Goal: Task Accomplishment & Management: Use online tool/utility

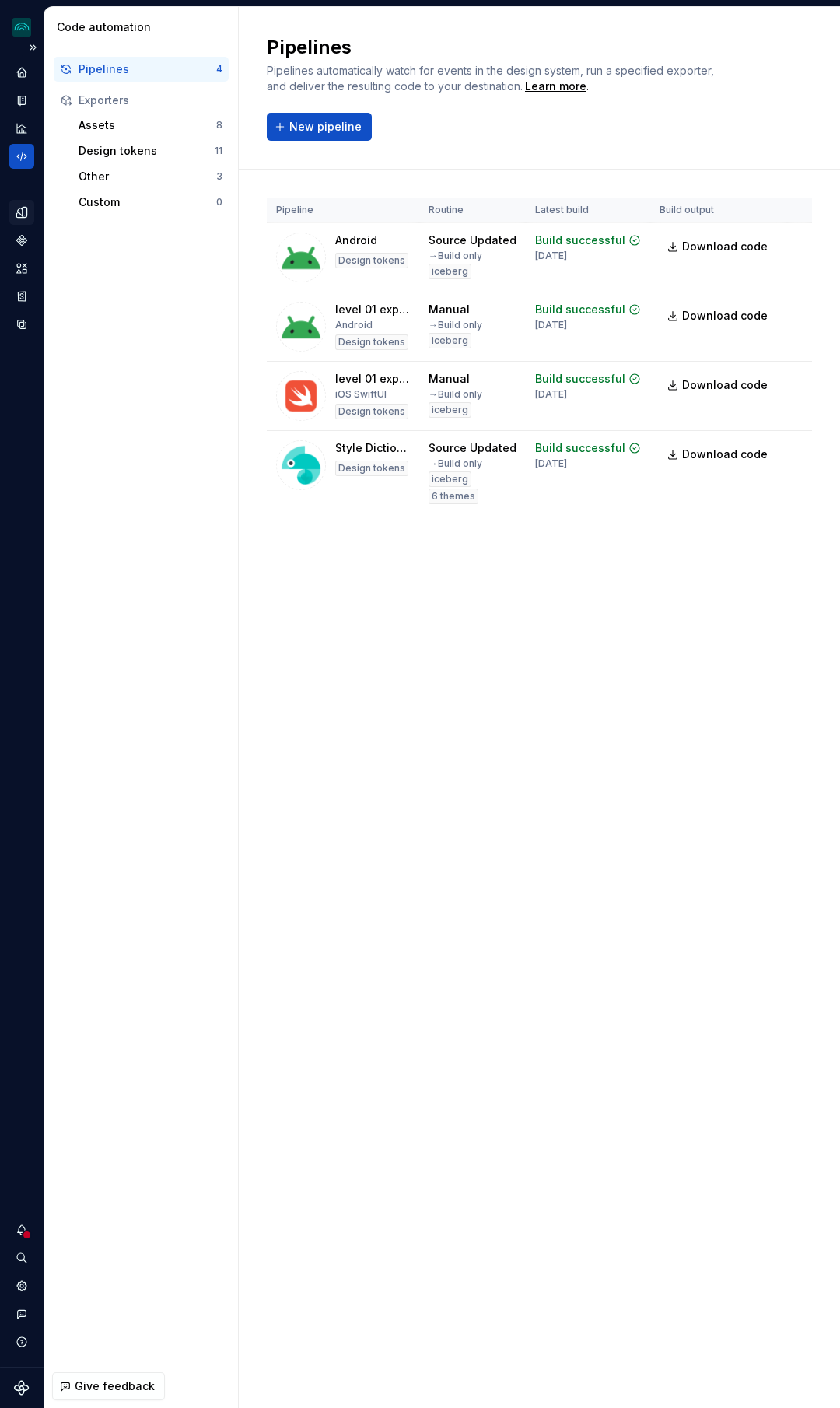
click at [27, 219] on div "Design tokens" at bounding box center [21, 212] width 25 height 25
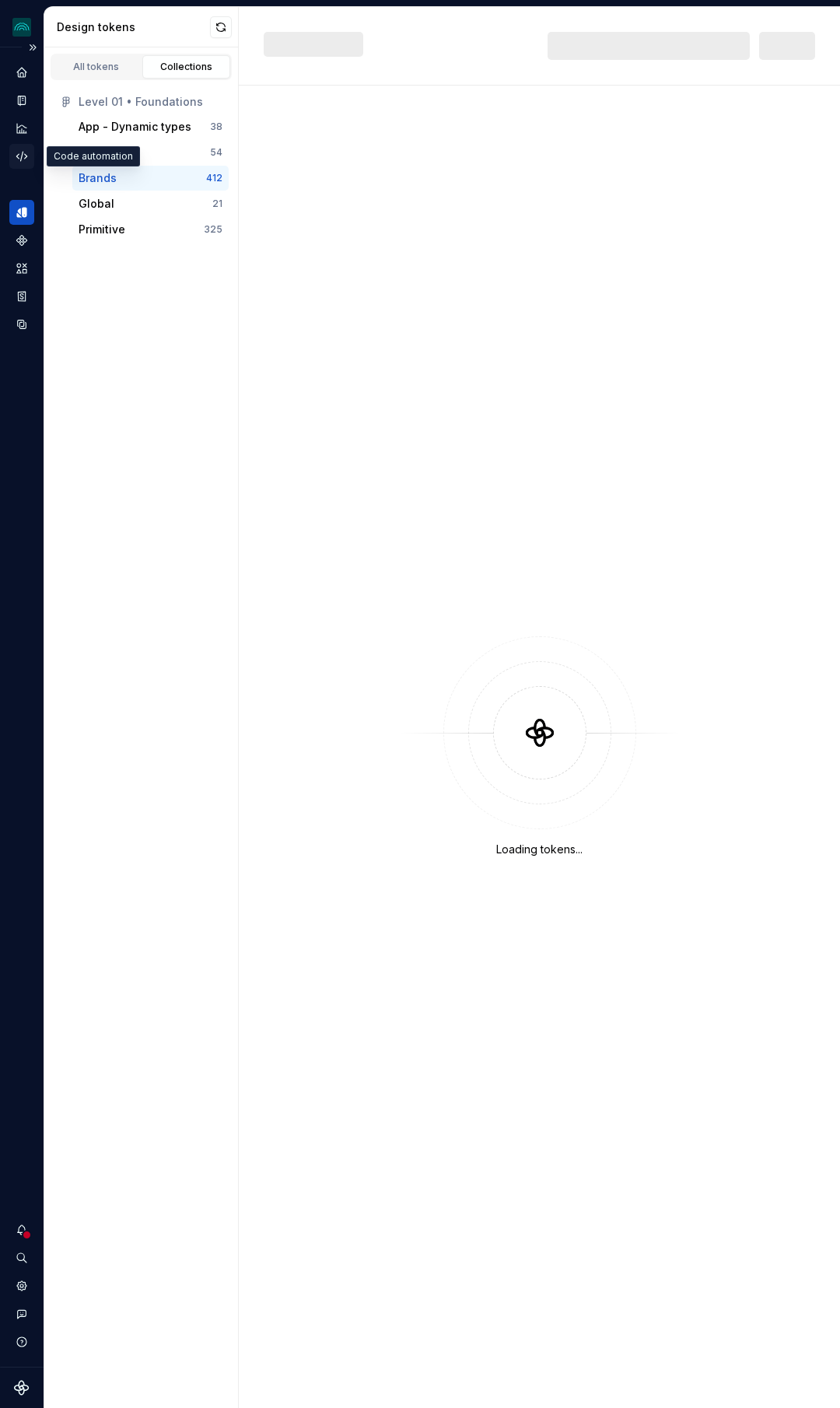
click at [27, 154] on icon "Code automation" at bounding box center [21, 156] width 14 height 14
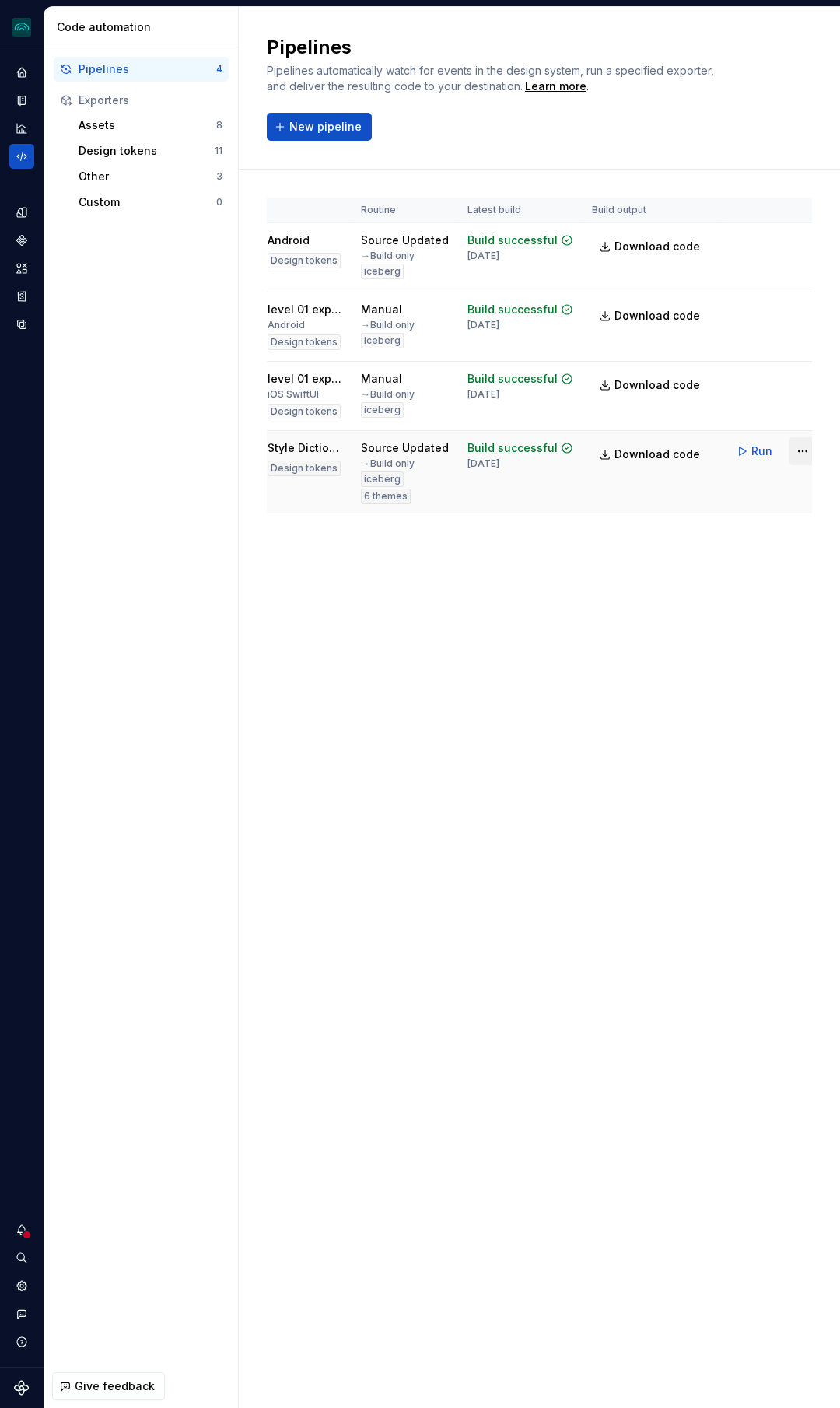
click at [781, 453] on html "iceberg GD Design system data Code automation Pipelines 4 Exporters Assets 8 De…" at bounding box center [420, 704] width 840 height 1408
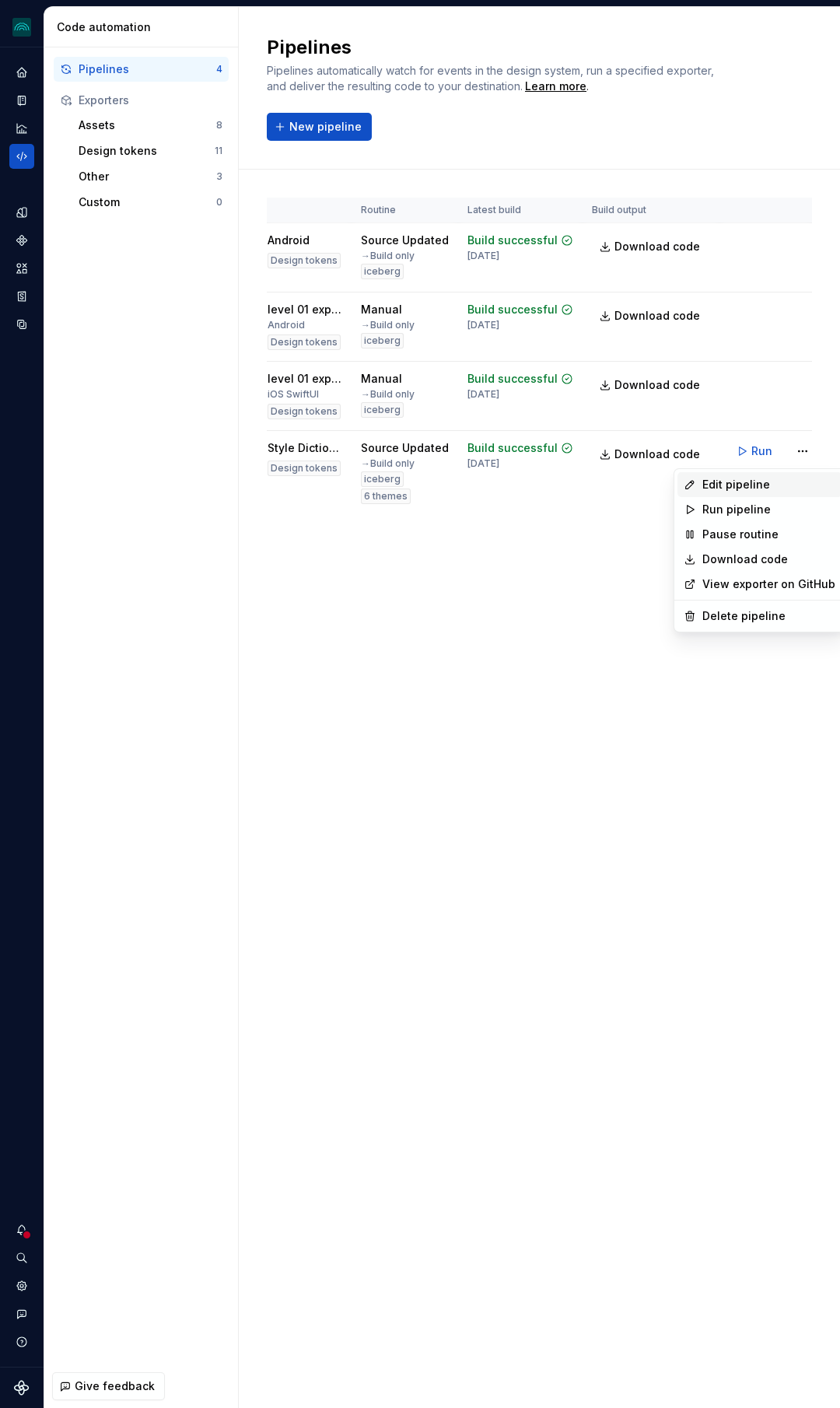
click at [751, 489] on div "Edit pipeline" at bounding box center [768, 484] width 133 height 16
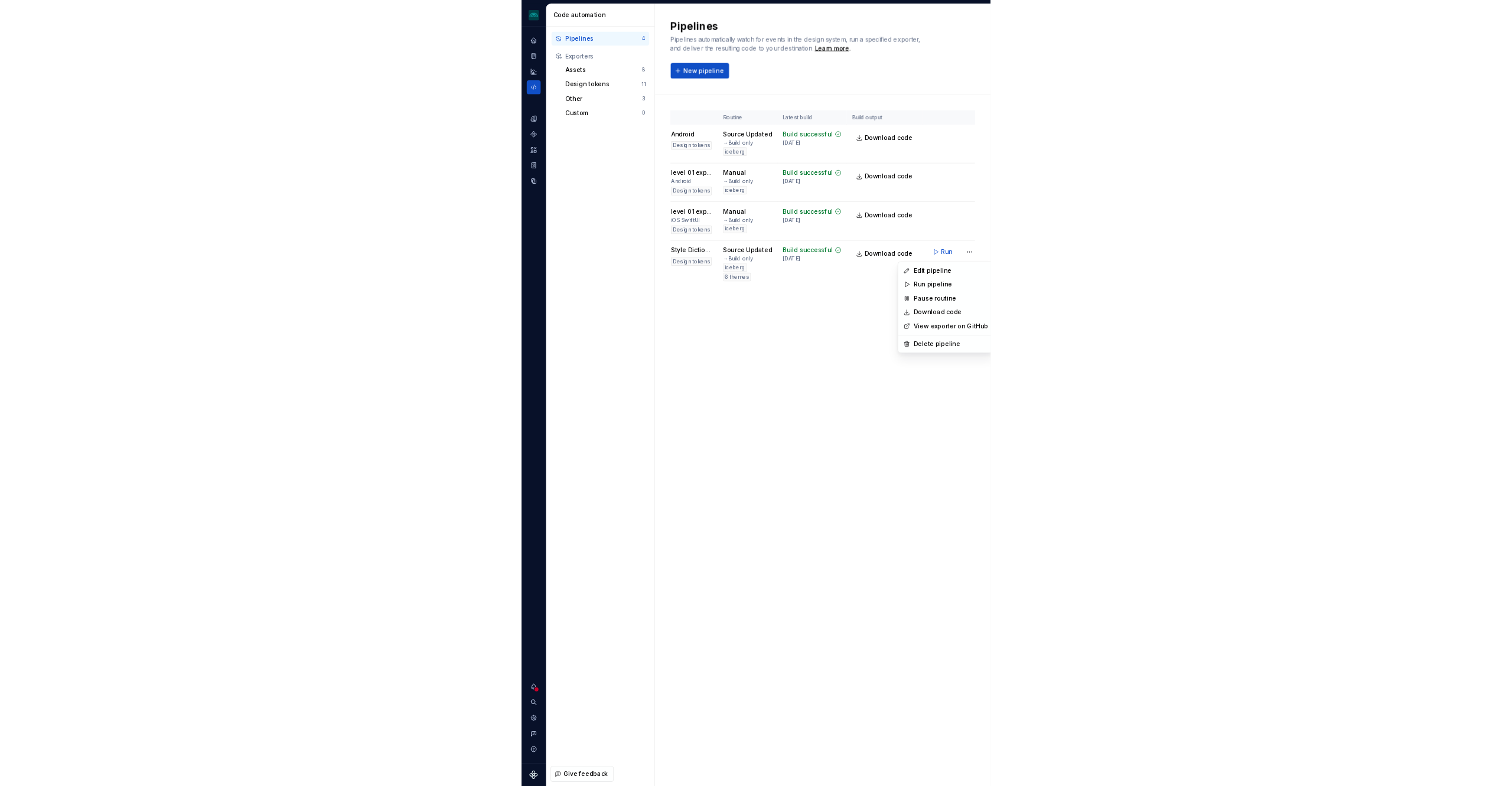
scroll to position [0, 52]
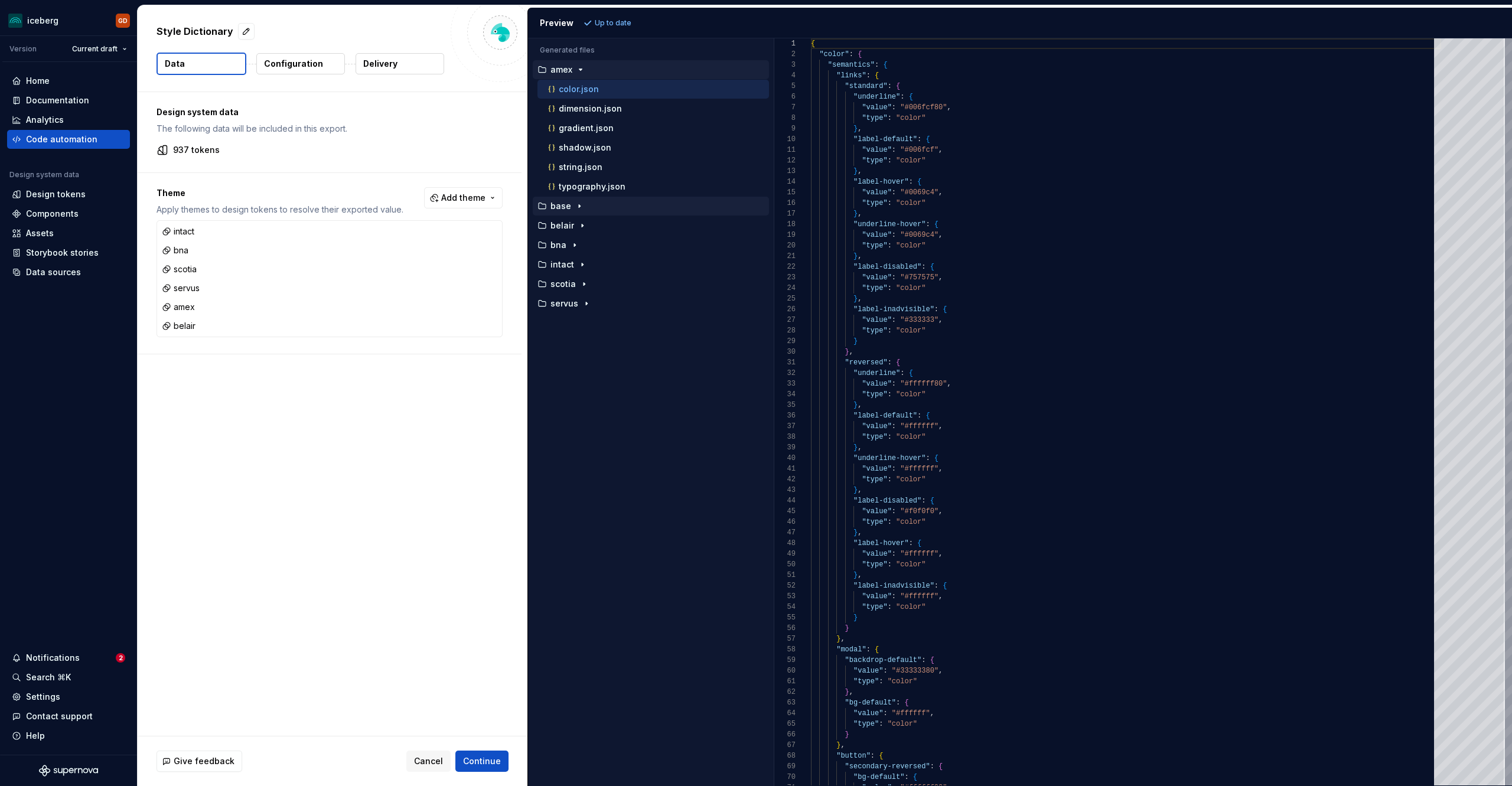
click at [575, 205] on icon "button" at bounding box center [579, 206] width 10 height 10
click at [578, 210] on icon "button" at bounding box center [579, 206] width 10 height 10
click at [579, 208] on icon "button" at bounding box center [579, 206] width 10 height 10
click at [233, 488] on div "Design system data The following data will be included in this export. 937 toke…" at bounding box center [333, 414] width 390 height 644
click at [342, 418] on div "Design system data The following data will be included in this export. 937 toke…" at bounding box center [333, 414] width 390 height 644
